Goal: Task Accomplishment & Management: Manage account settings

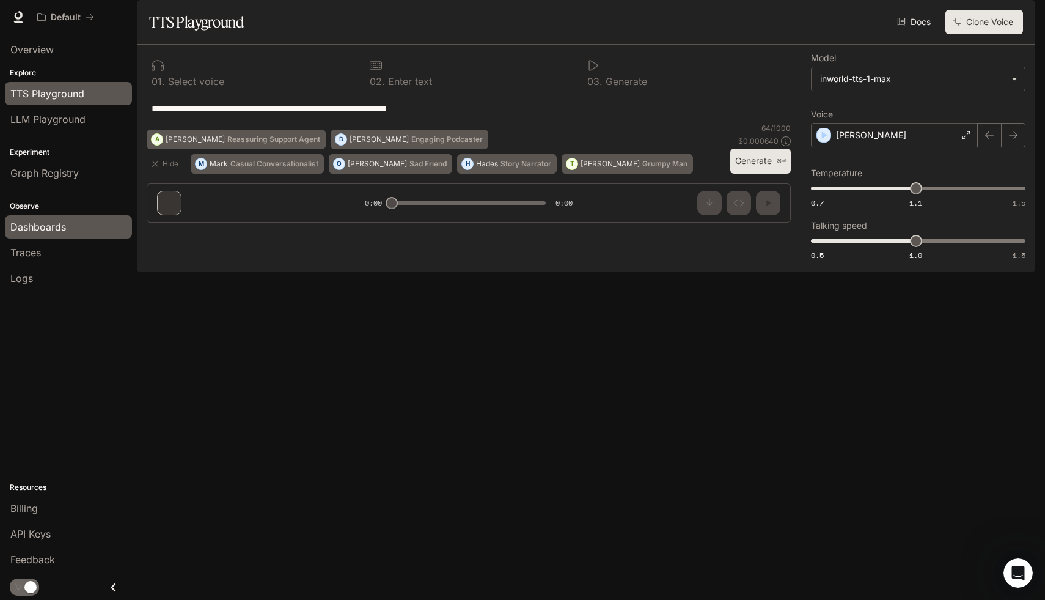
click at [53, 227] on span "Dashboards" at bounding box center [38, 226] width 56 height 15
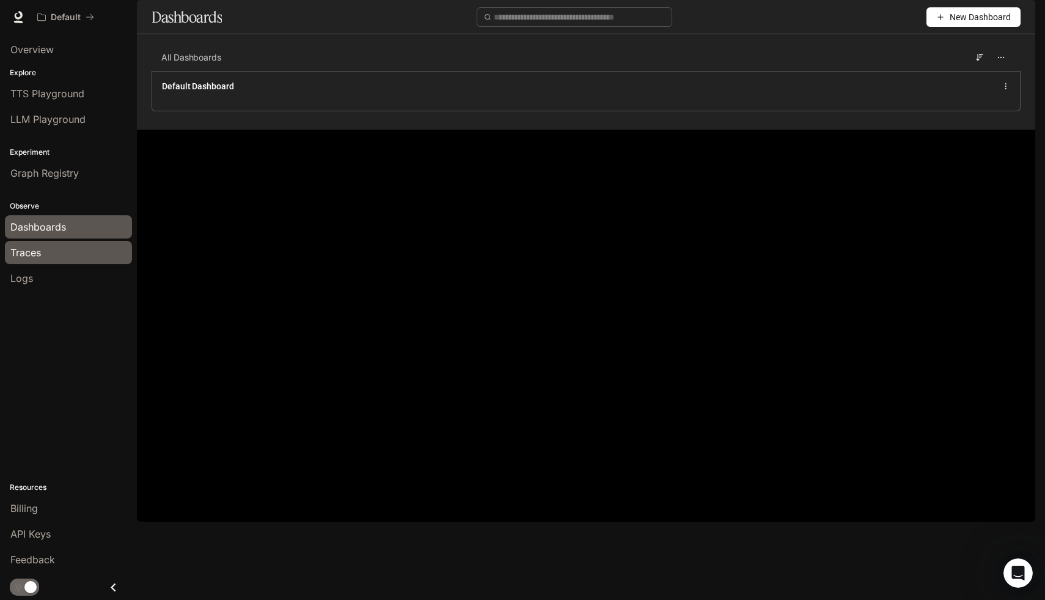
click at [41, 252] on span "Traces" at bounding box center [25, 252] width 31 height 15
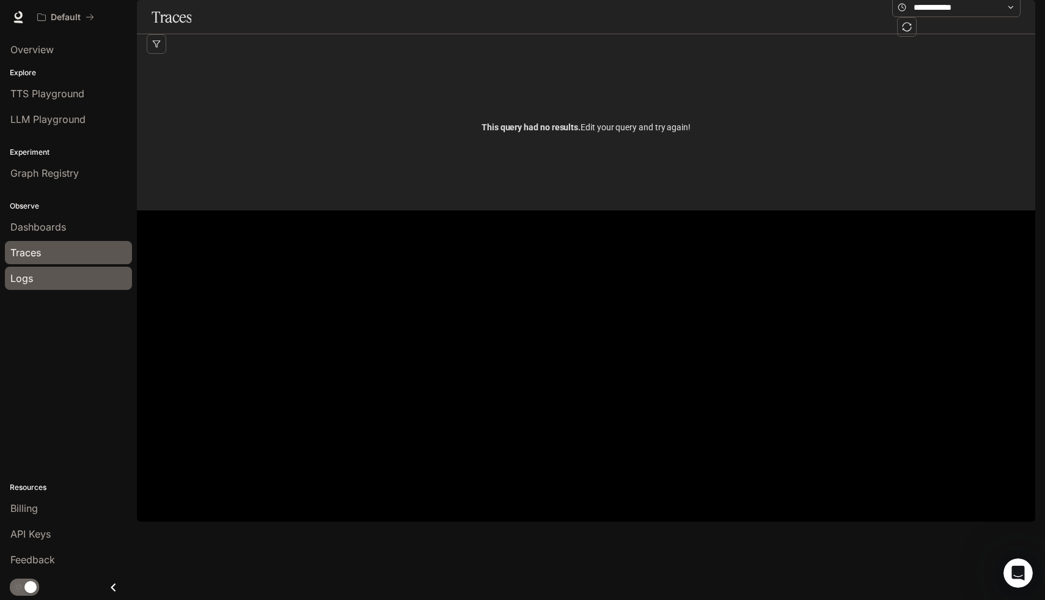
click at [40, 282] on div "Logs" at bounding box center [68, 278] width 116 height 15
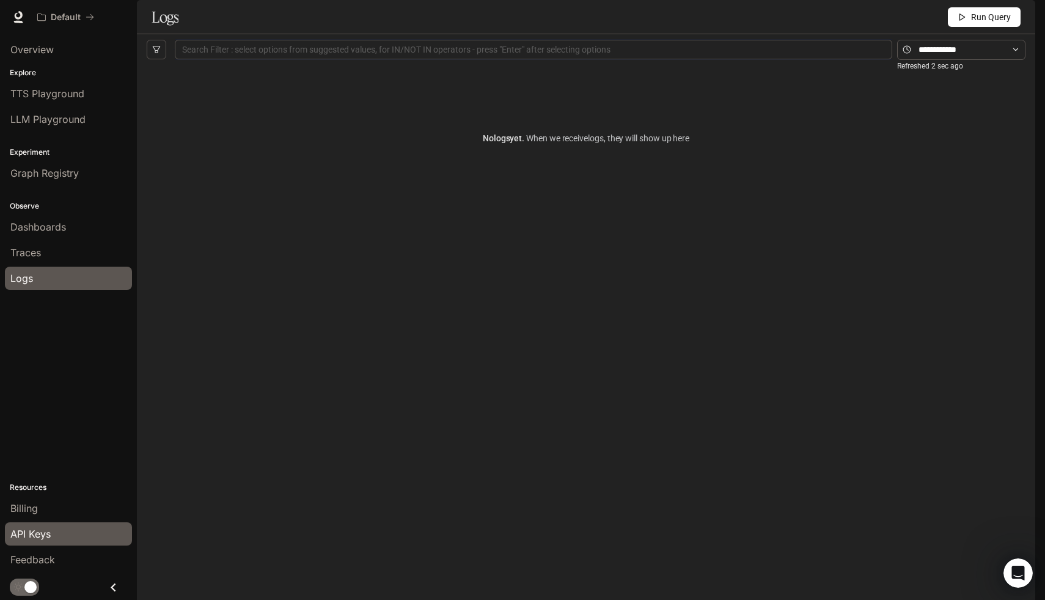
click at [56, 542] on link "API Keys" at bounding box center [68, 533] width 127 height 23
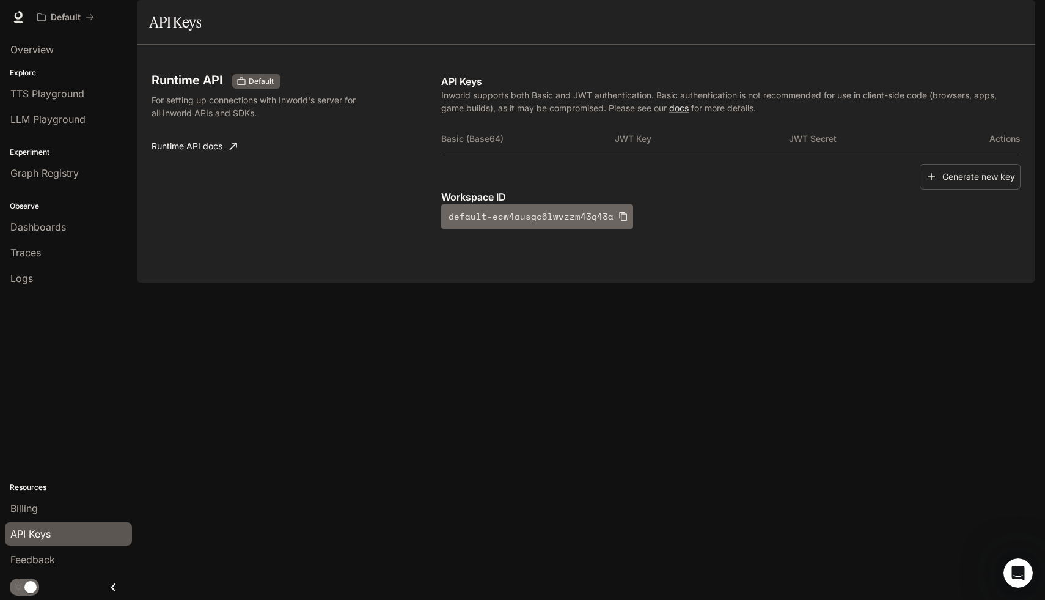
click at [532, 229] on button "default-ecw4ausgc6lwvzzm43g43a" at bounding box center [537, 216] width 192 height 24
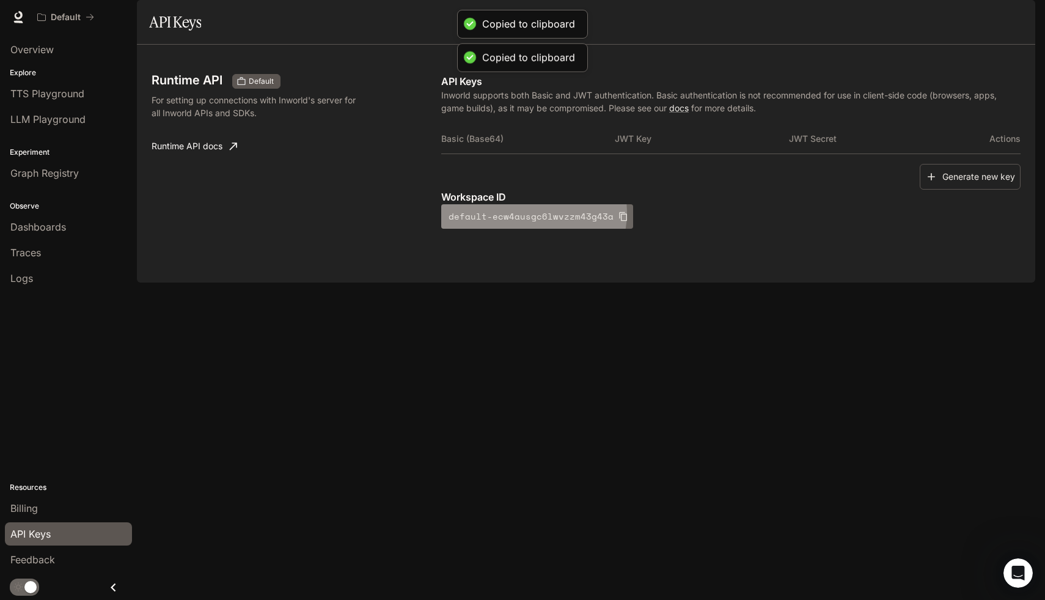
click at [532, 229] on button "default-ecw4ausgc6lwvzzm43g43a" at bounding box center [537, 216] width 192 height 24
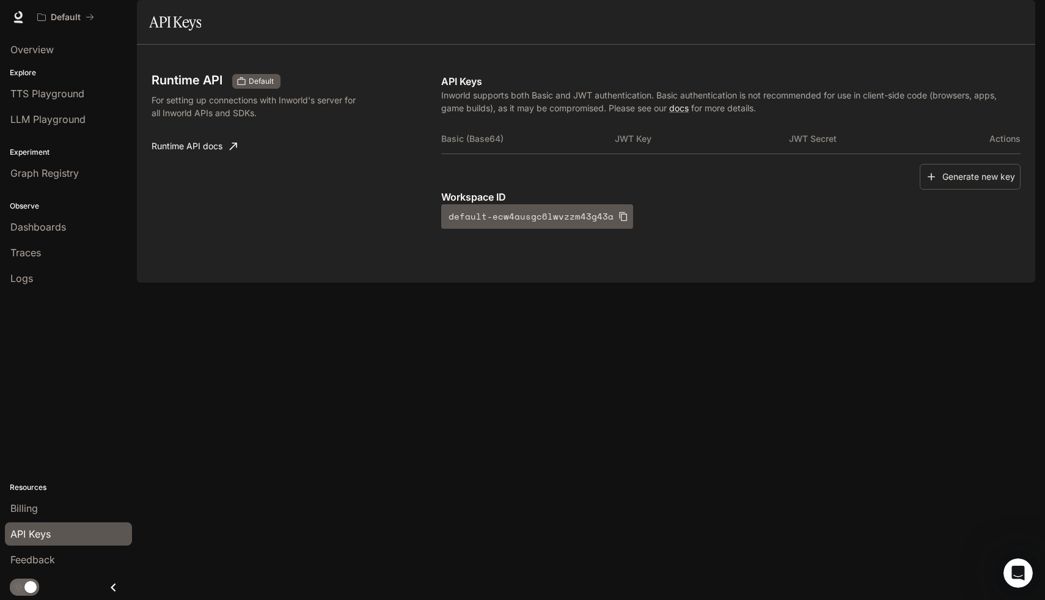
click at [206, 158] on link "Runtime API docs" at bounding box center [194, 146] width 95 height 24
click at [698, 268] on div "Runtime API Default For setting up connections with Inworld's server for all In…" at bounding box center [586, 163] width 869 height 208
click at [972, 190] on button "Generate new key" at bounding box center [970, 177] width 101 height 26
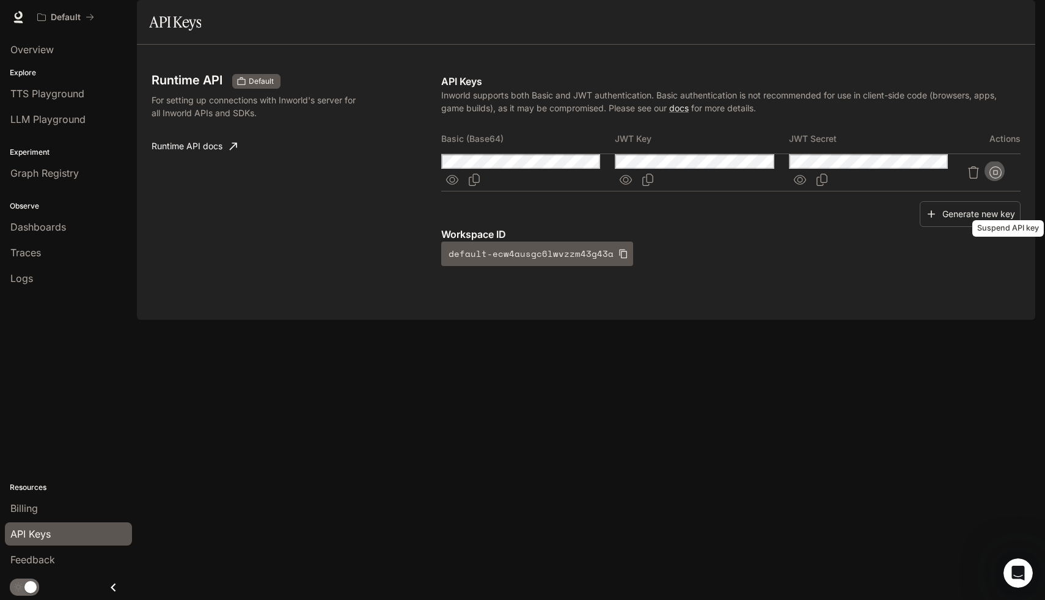
click at [1007, 183] on button "Suspend API key" at bounding box center [996, 172] width 22 height 22
click at [828, 186] on icon "Copy Secret" at bounding box center [822, 180] width 12 height 12
click at [654, 186] on icon "Copy Key" at bounding box center [648, 180] width 12 height 12
click at [654, 186] on icon "Copy Key" at bounding box center [648, 180] width 11 height 12
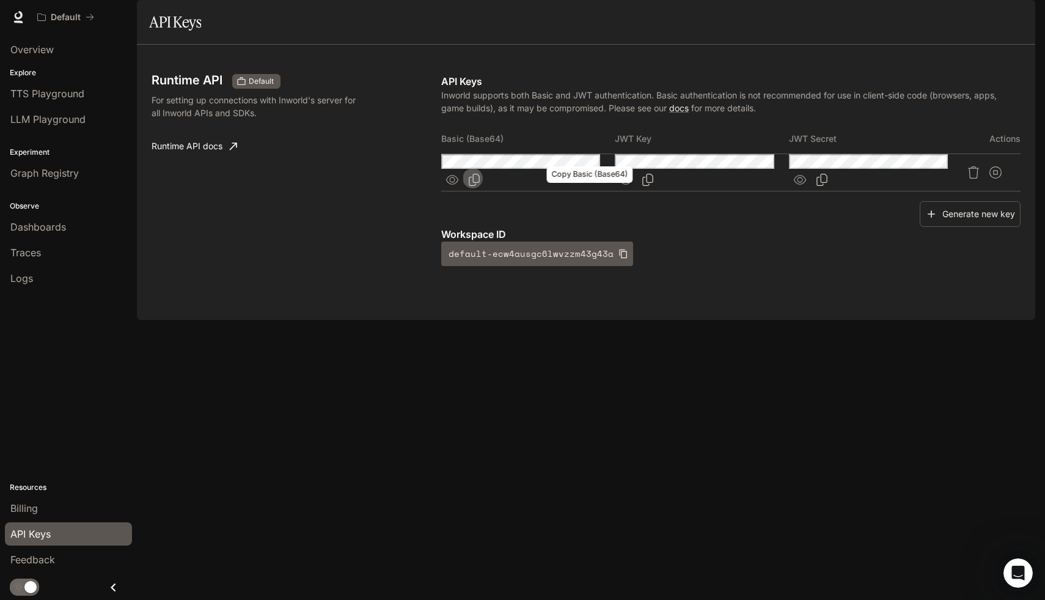
click at [480, 186] on icon "Copy Basic (Base64)" at bounding box center [474, 180] width 12 height 12
click at [715, 305] on div "Runtime API Default For setting up connections with Inworld's server for all In…" at bounding box center [586, 182] width 869 height 246
